Goal: Obtain resource: Obtain resource

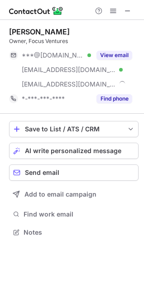
scroll to position [226, 144]
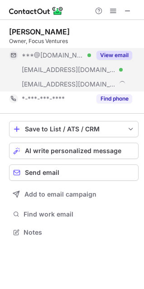
click at [107, 54] on button "View email" at bounding box center [114, 55] width 36 height 9
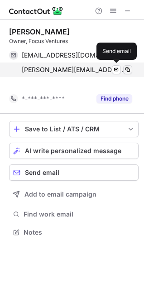
scroll to position [211, 144]
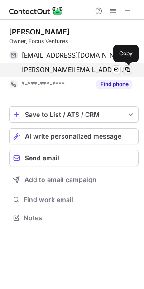
click at [126, 68] on span at bounding box center [127, 69] width 7 height 7
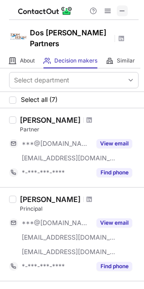
click at [124, 12] on span at bounding box center [122, 10] width 7 height 7
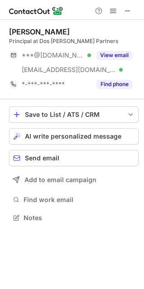
scroll to position [211, 144]
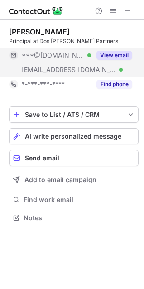
click at [119, 53] on button "View email" at bounding box center [114, 55] width 36 height 9
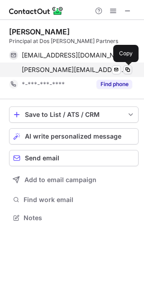
click at [129, 68] on span at bounding box center [127, 69] width 7 height 7
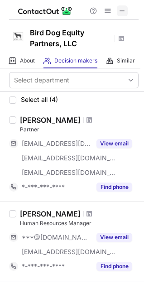
click at [125, 10] on span at bounding box center [122, 10] width 7 height 7
click at [121, 10] on span at bounding box center [122, 10] width 7 height 7
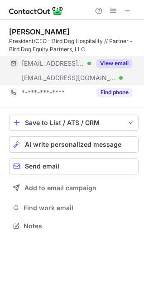
scroll to position [220, 144]
click at [110, 62] on button "View email" at bounding box center [114, 63] width 36 height 9
